Goal: Communication & Community: Participate in discussion

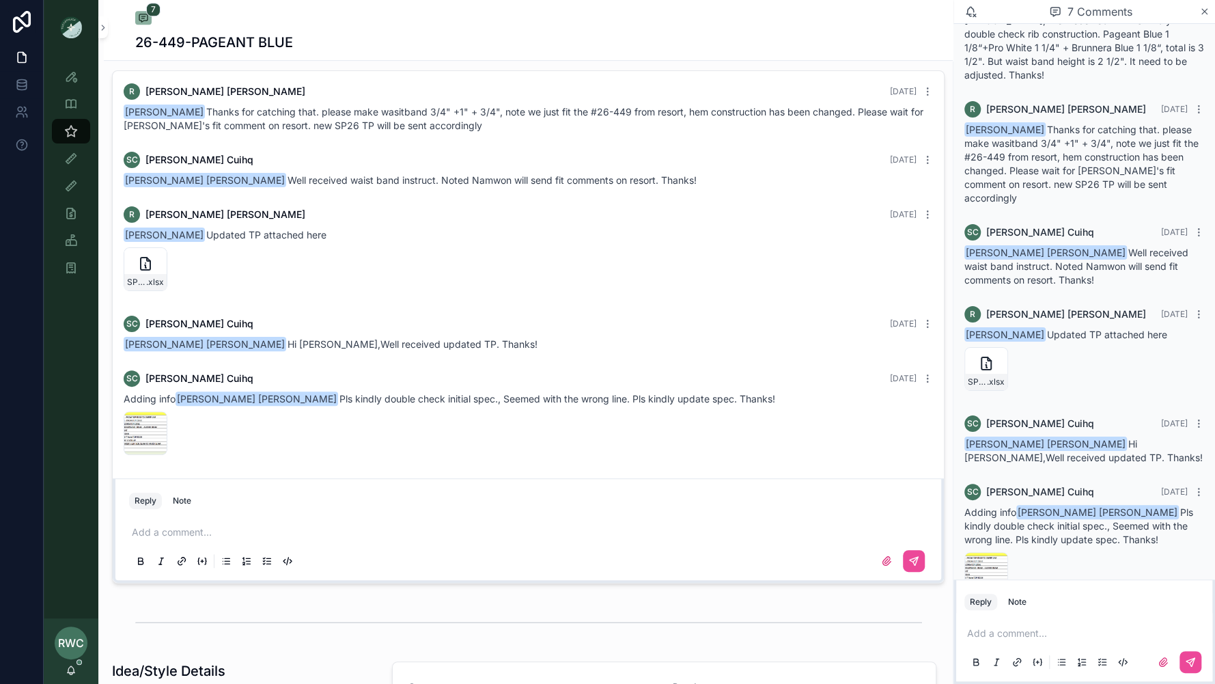
scroll to position [705, 0]
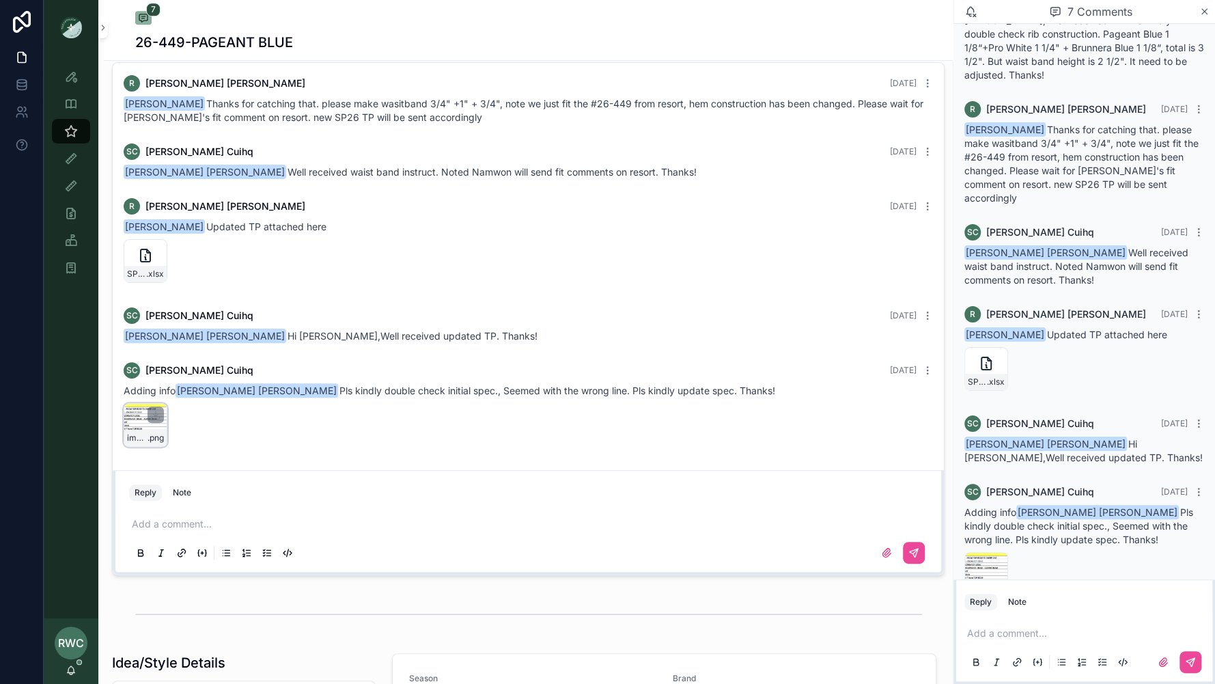
click at [132, 419] on div "image .png" at bounding box center [146, 425] width 44 height 44
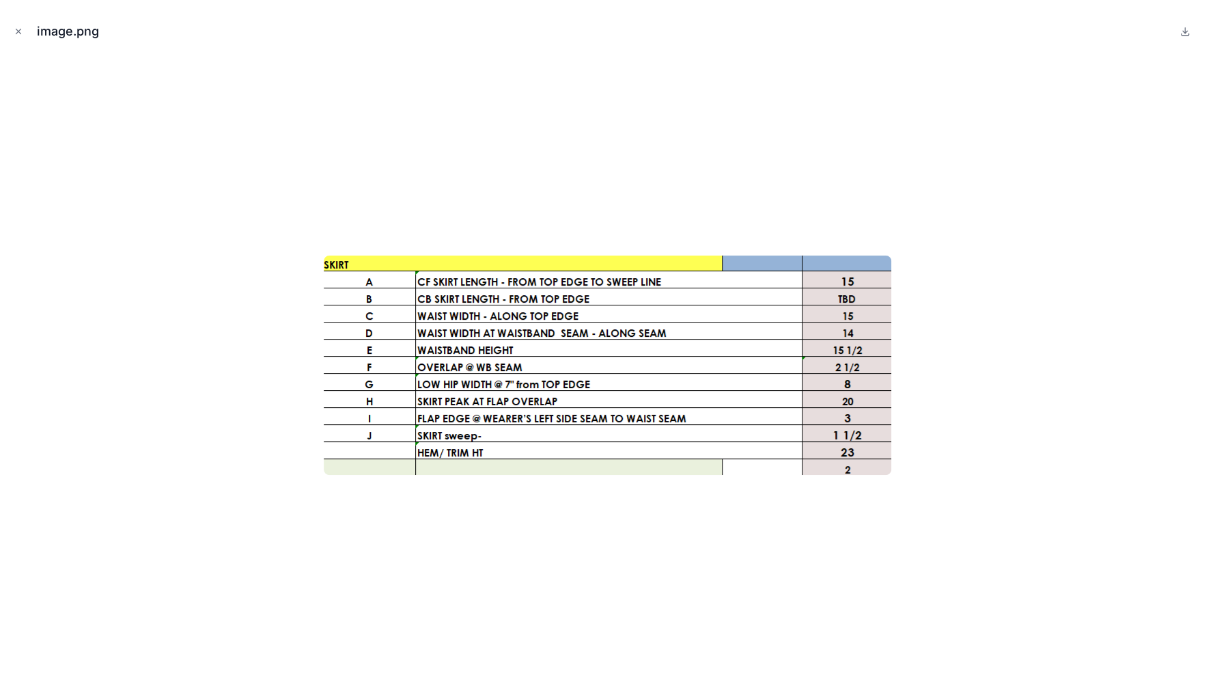
click at [449, 156] on div at bounding box center [607, 364] width 1193 height 615
click at [15, 32] on icon "Close modal" at bounding box center [19, 32] width 10 height 10
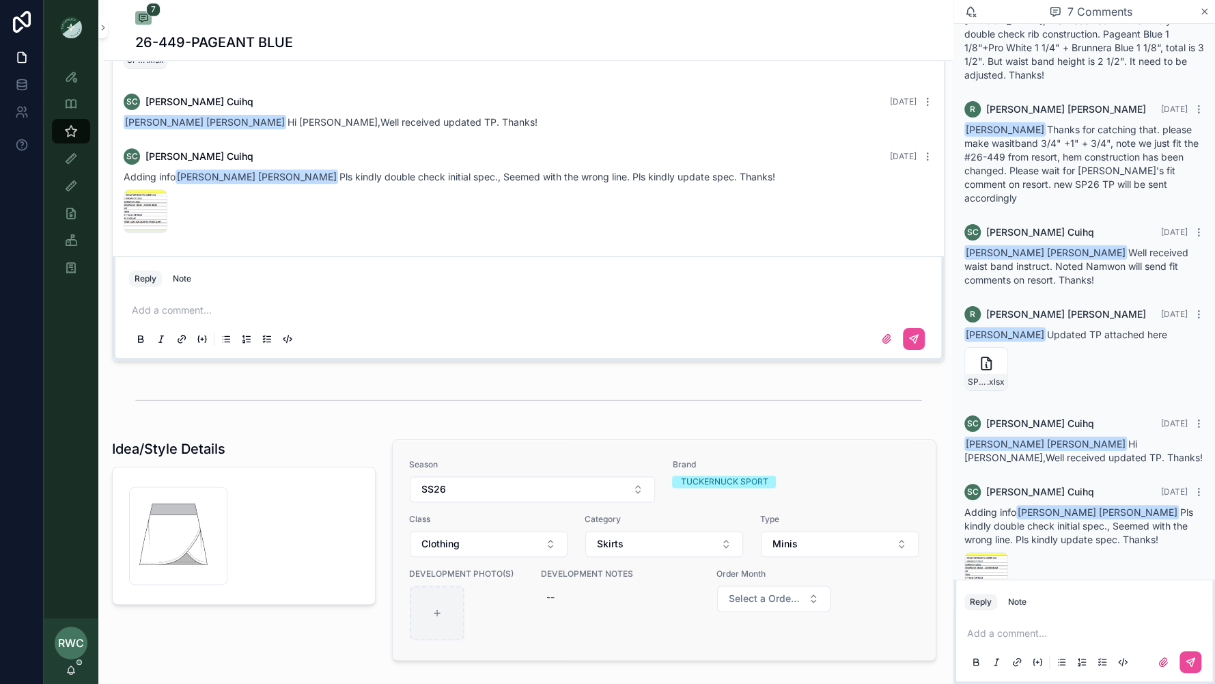
scroll to position [670, 0]
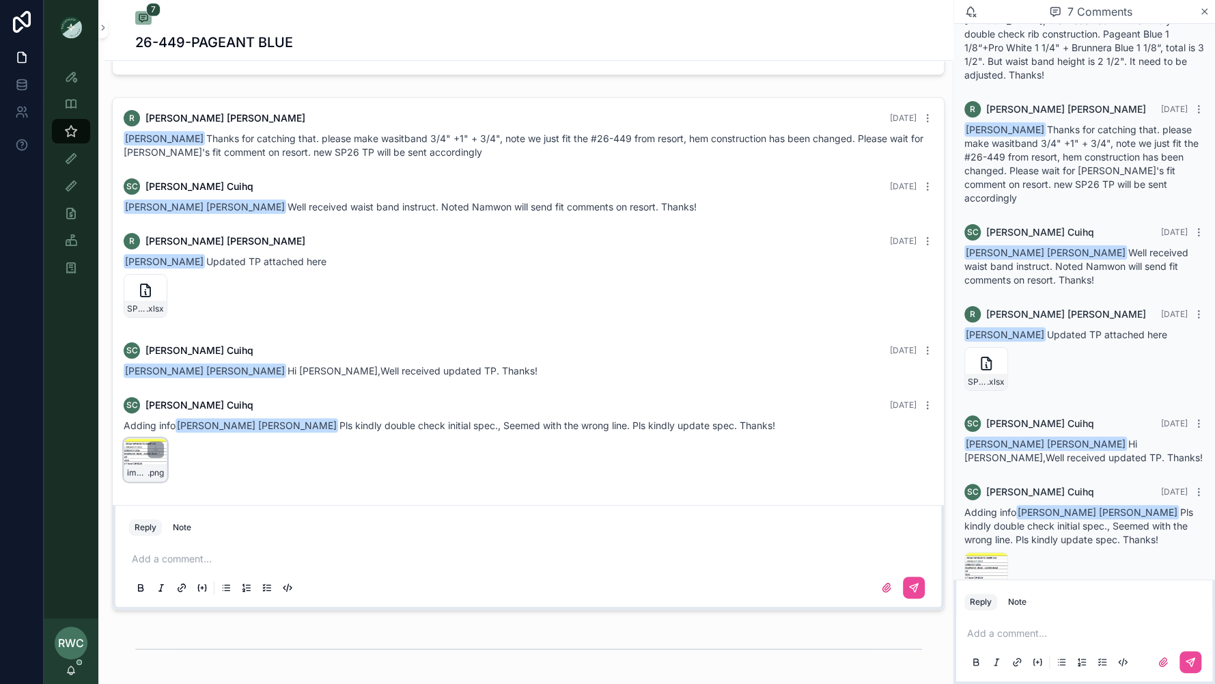
click at [139, 453] on div "image .png" at bounding box center [146, 460] width 44 height 44
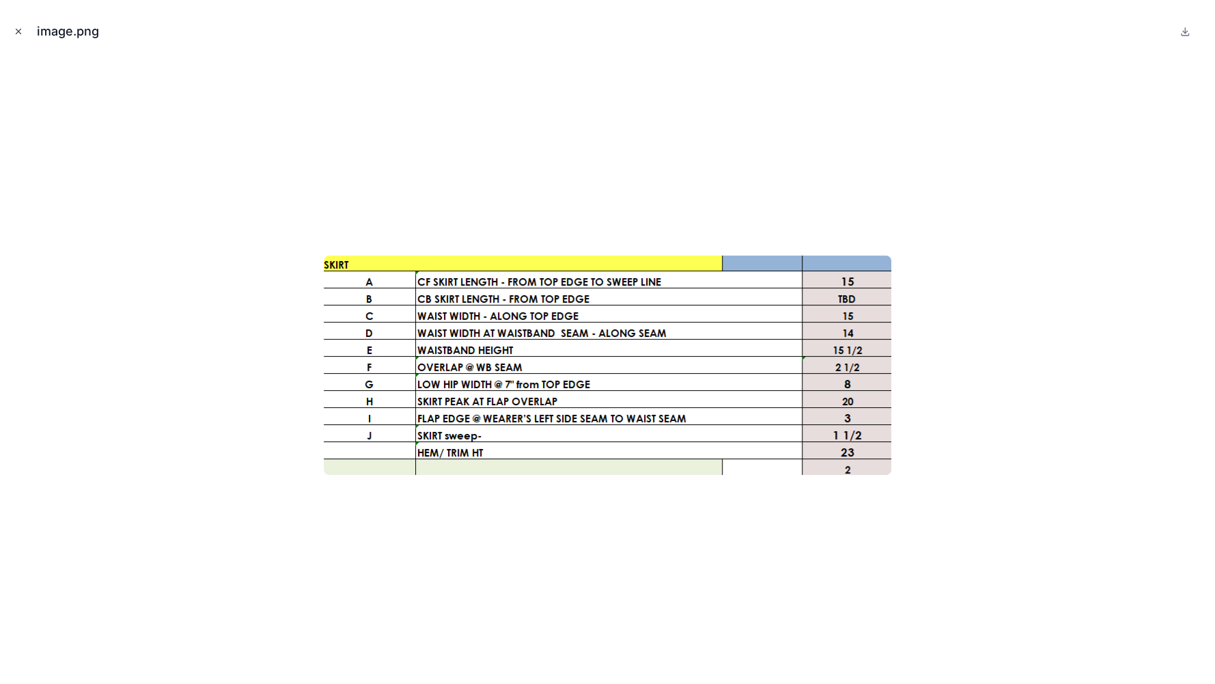
click at [18, 31] on icon "Close modal" at bounding box center [18, 31] width 5 height 5
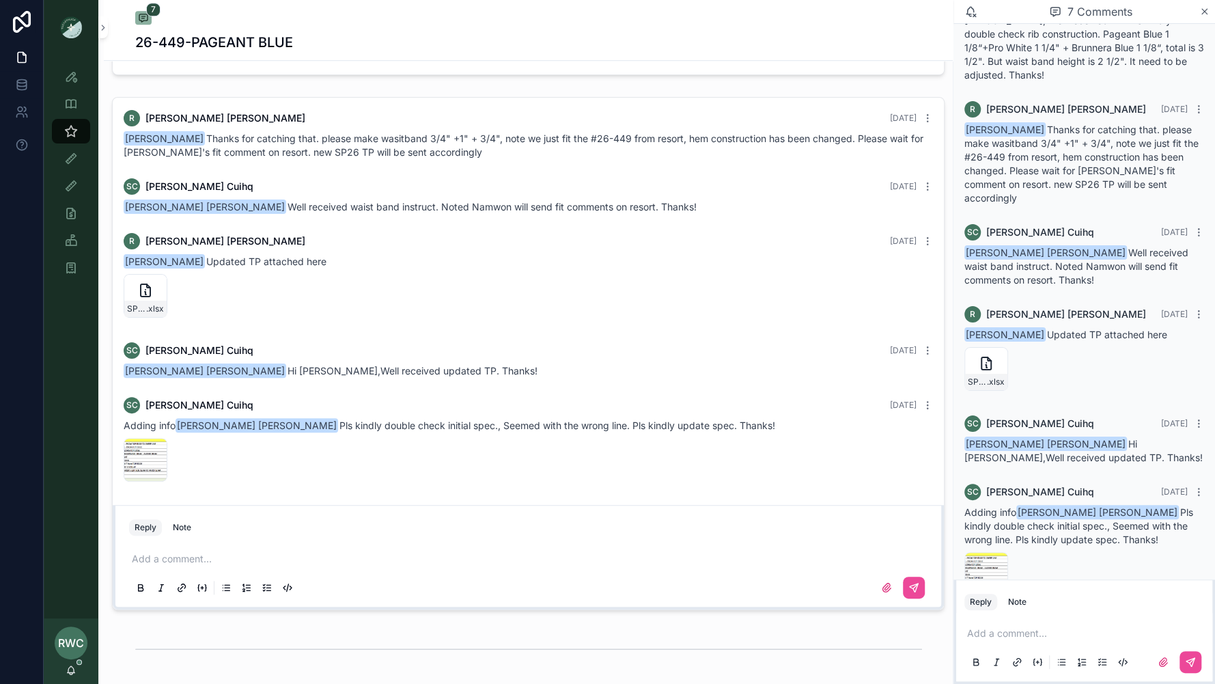
click at [195, 549] on div "Add a comment..." at bounding box center [528, 572] width 799 height 57
click at [154, 557] on p "scrollable content" at bounding box center [531, 559] width 799 height 14
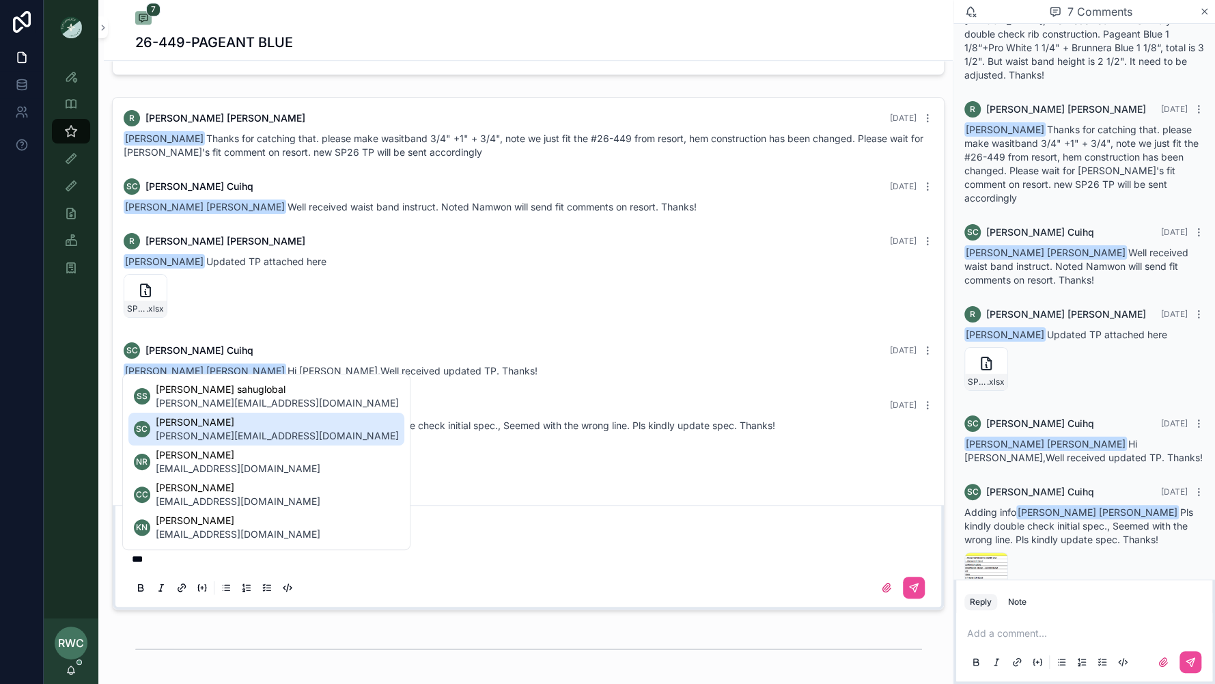
click at [203, 439] on span "[PERSON_NAME][EMAIL_ADDRESS][DOMAIN_NAME]" at bounding box center [277, 436] width 243 height 14
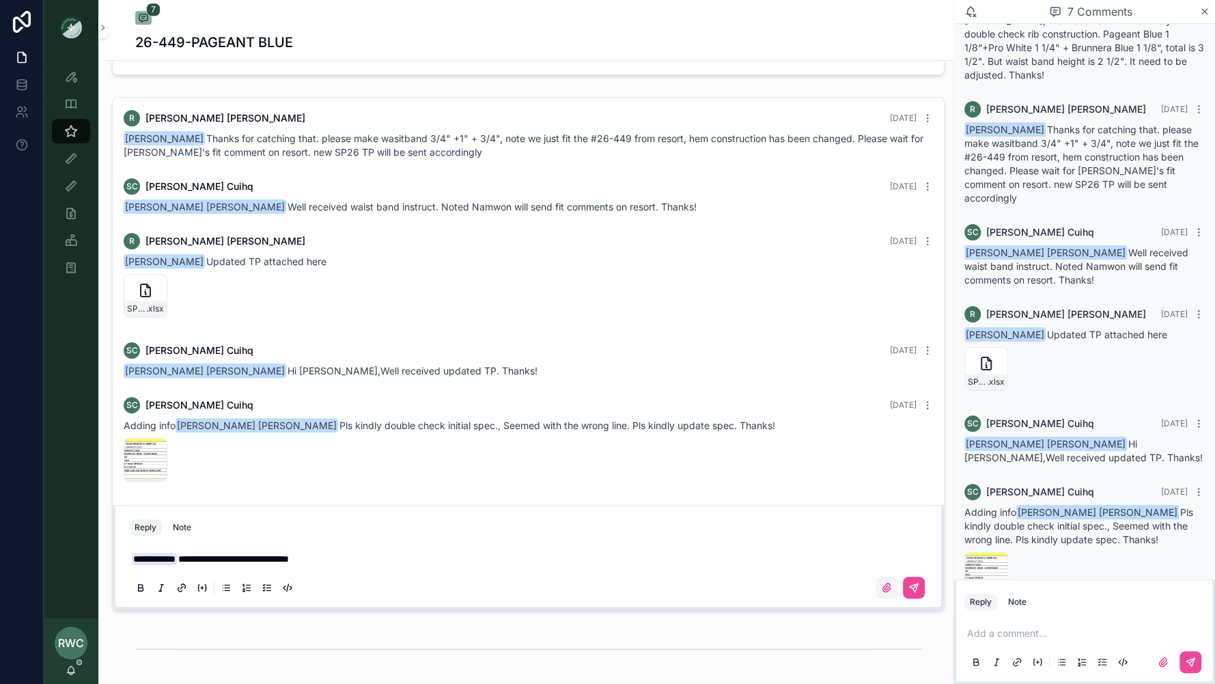
click at [883, 594] on label "scrollable content" at bounding box center [887, 588] width 22 height 22
click at [0, 0] on input "scrollable content" at bounding box center [0, 0] width 0 height 0
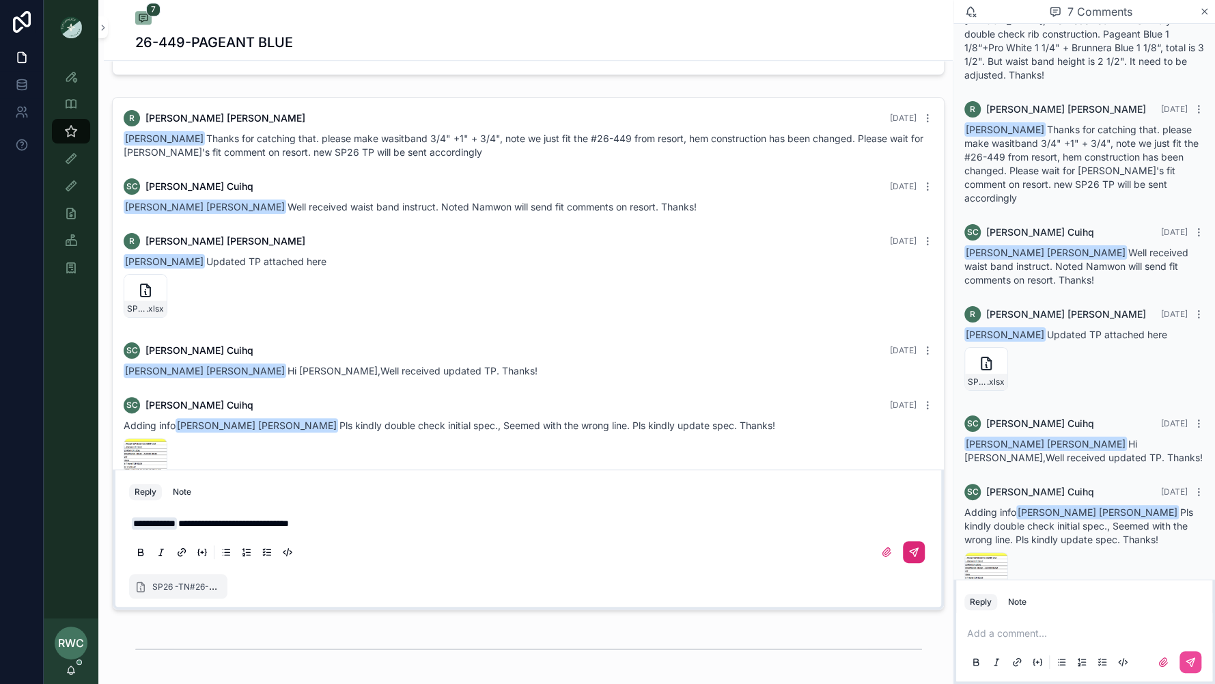
click at [911, 555] on icon "scrollable content" at bounding box center [914, 551] width 11 height 11
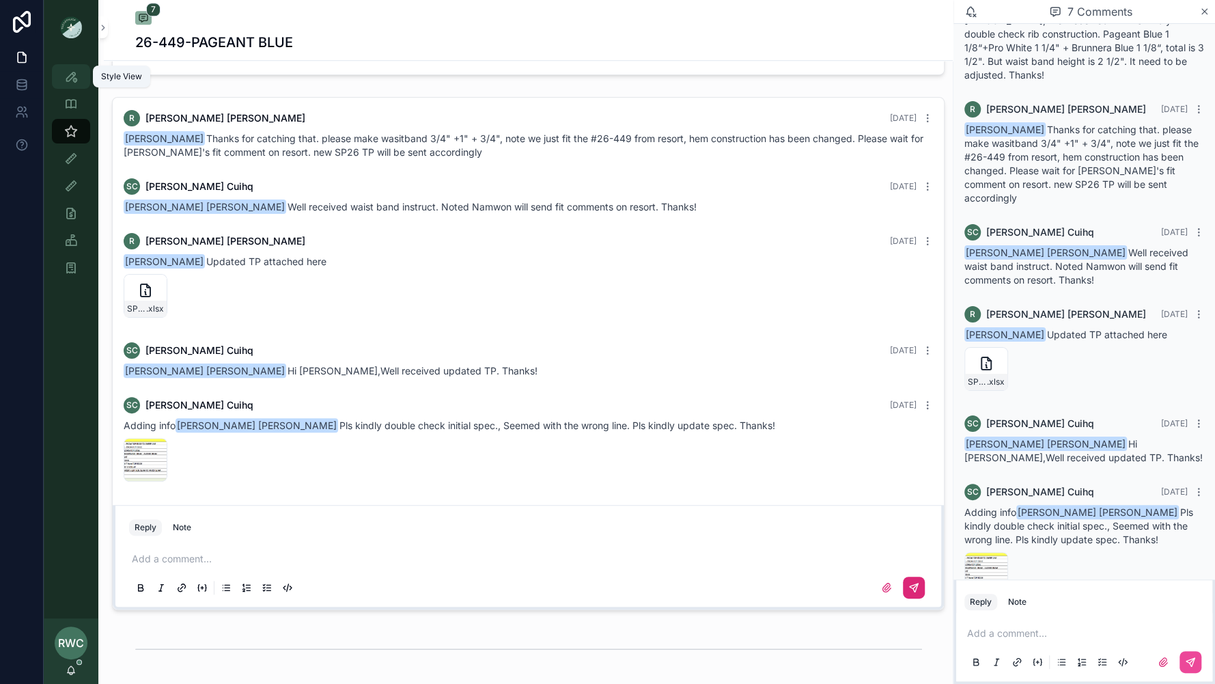
click at [73, 75] on icon "scrollable content" at bounding box center [71, 77] width 14 height 14
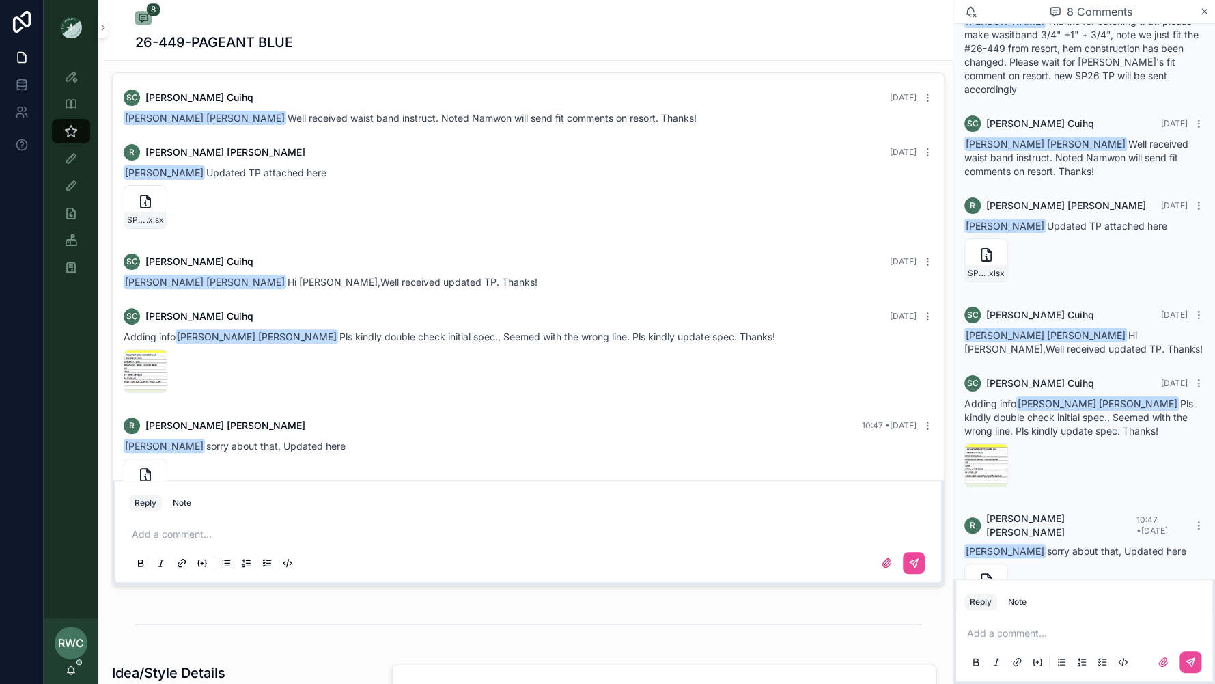
scroll to position [294, 0]
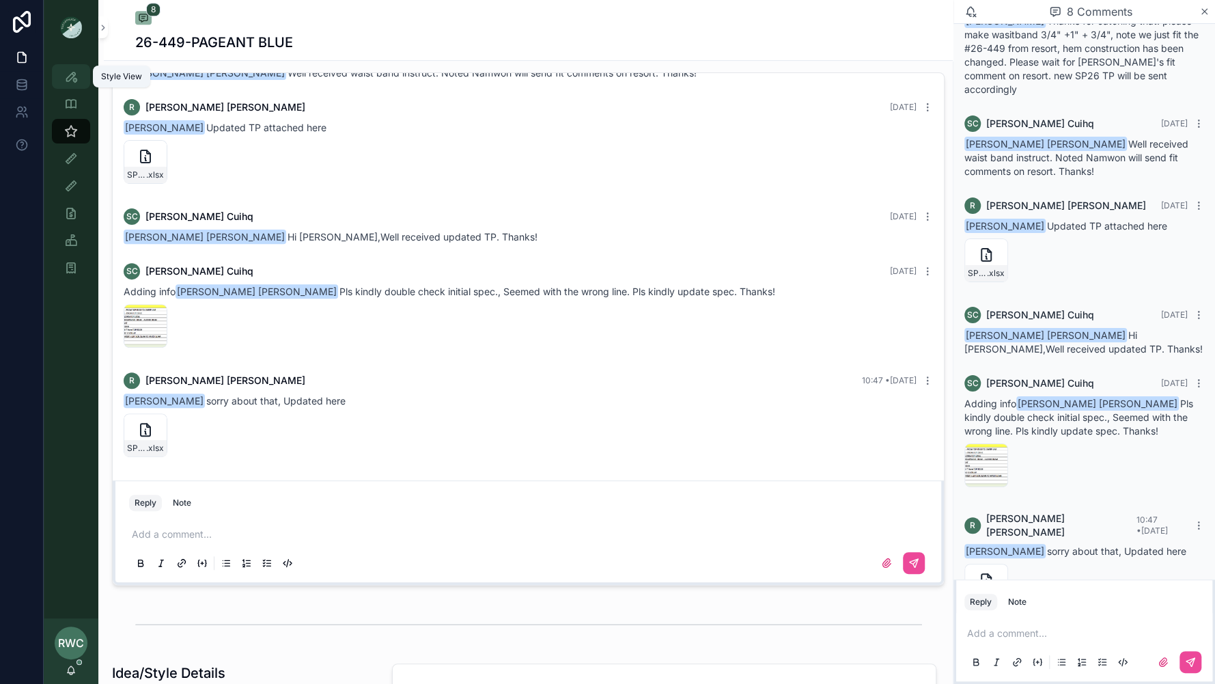
click at [63, 87] on link "Style View" at bounding box center [71, 76] width 38 height 25
